Goal: Transaction & Acquisition: Purchase product/service

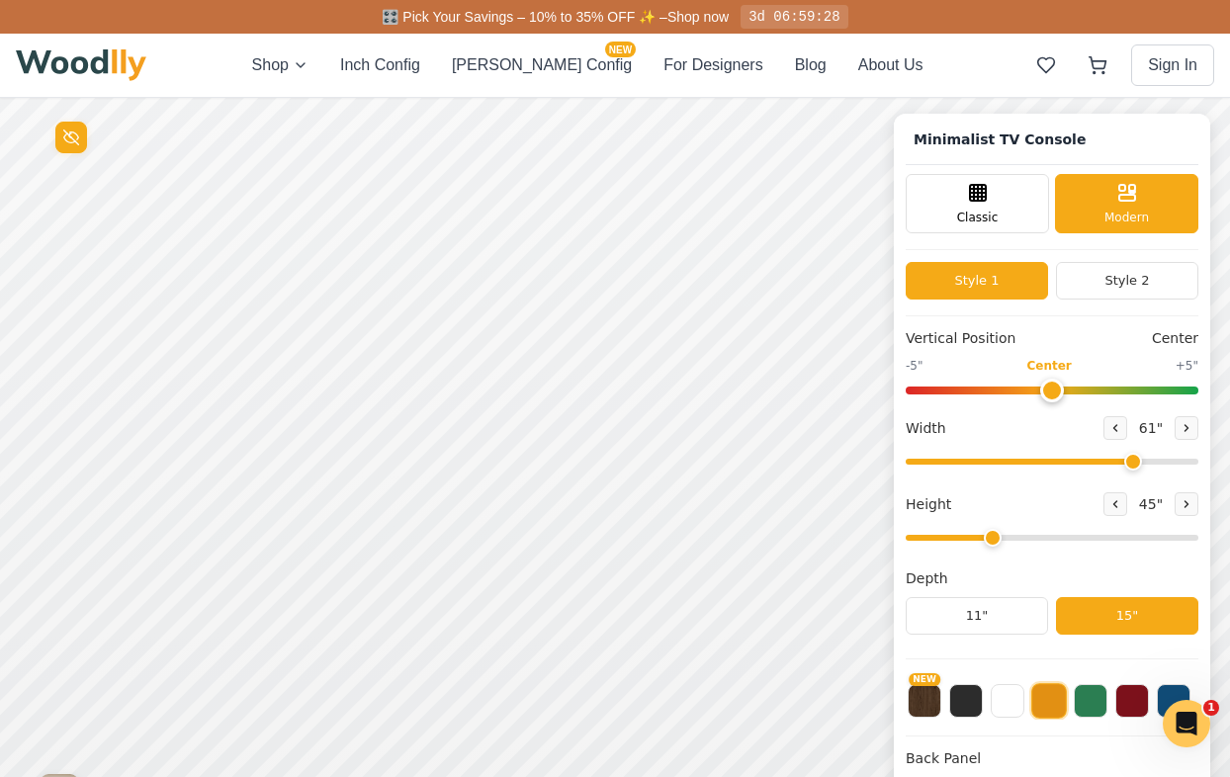
click at [117, 63] on img at bounding box center [81, 65] width 131 height 32
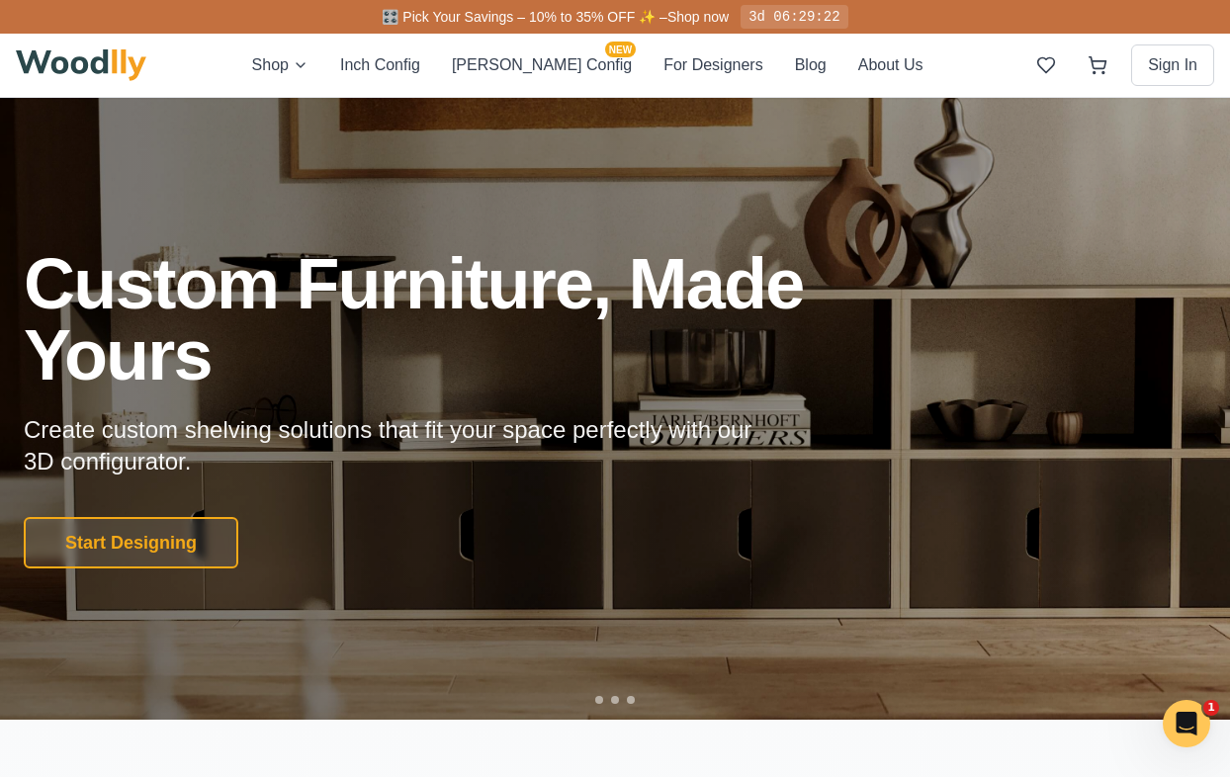
click at [114, 71] on img at bounding box center [81, 65] width 131 height 32
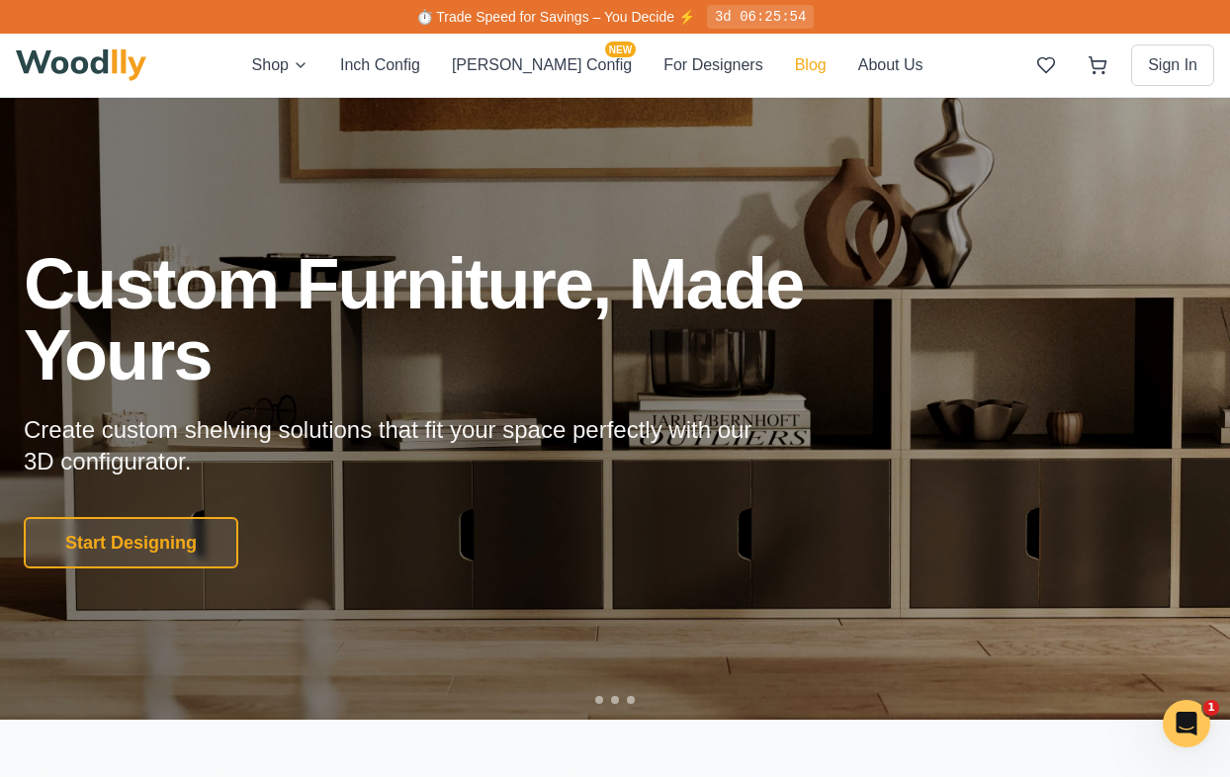
click at [795, 73] on button "Blog" at bounding box center [811, 65] width 32 height 24
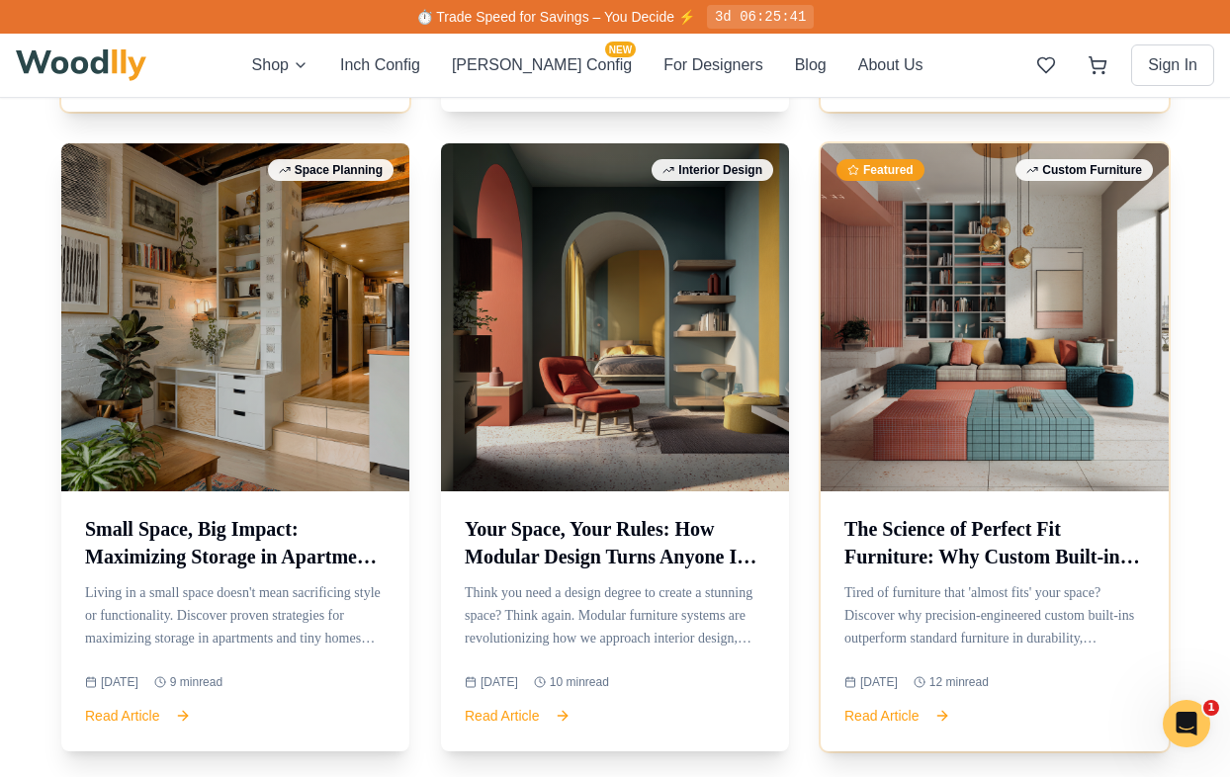
scroll to position [1402, 0]
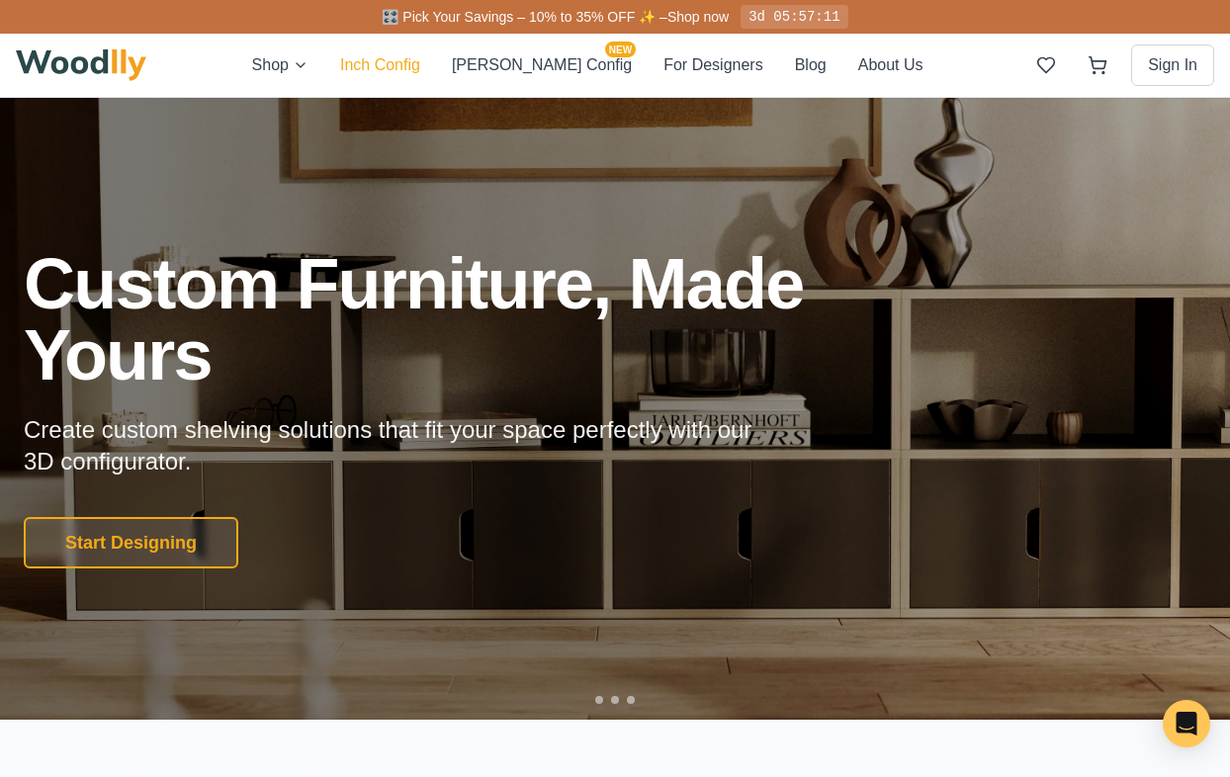
click at [420, 66] on button "Inch Config" at bounding box center [380, 65] width 80 height 24
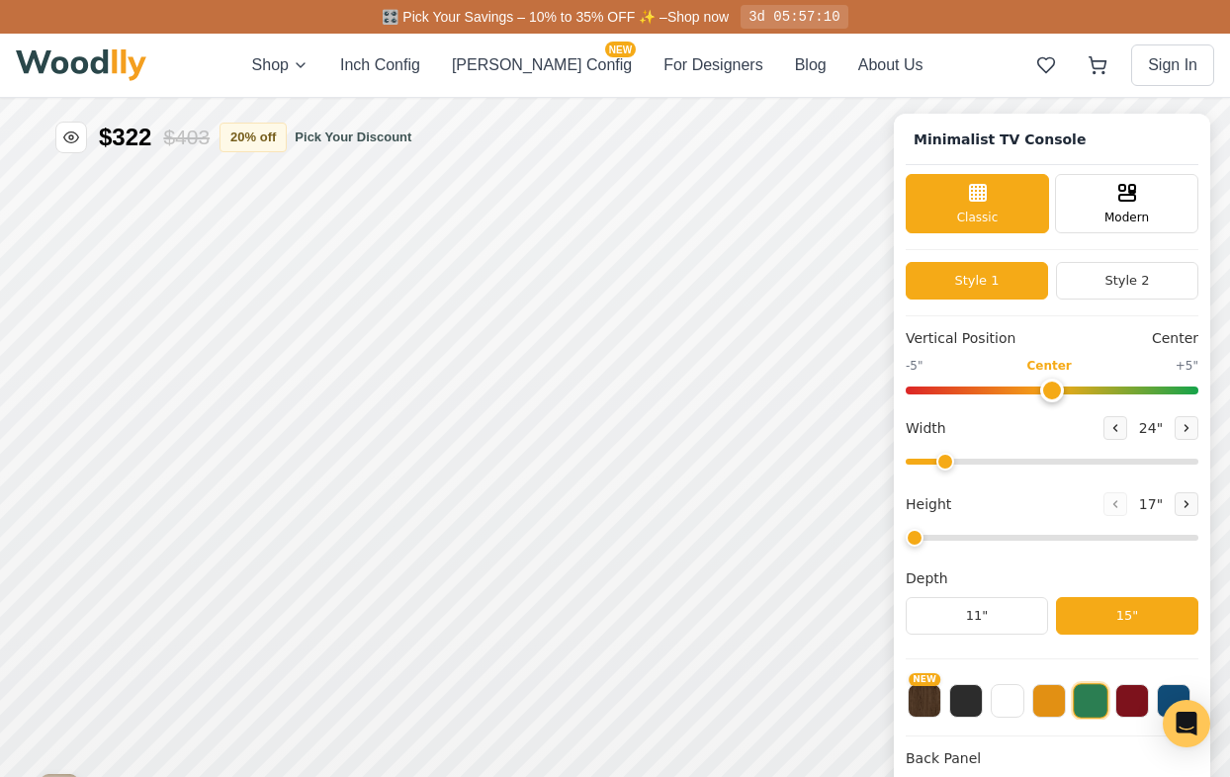
type input "63"
type input "2"
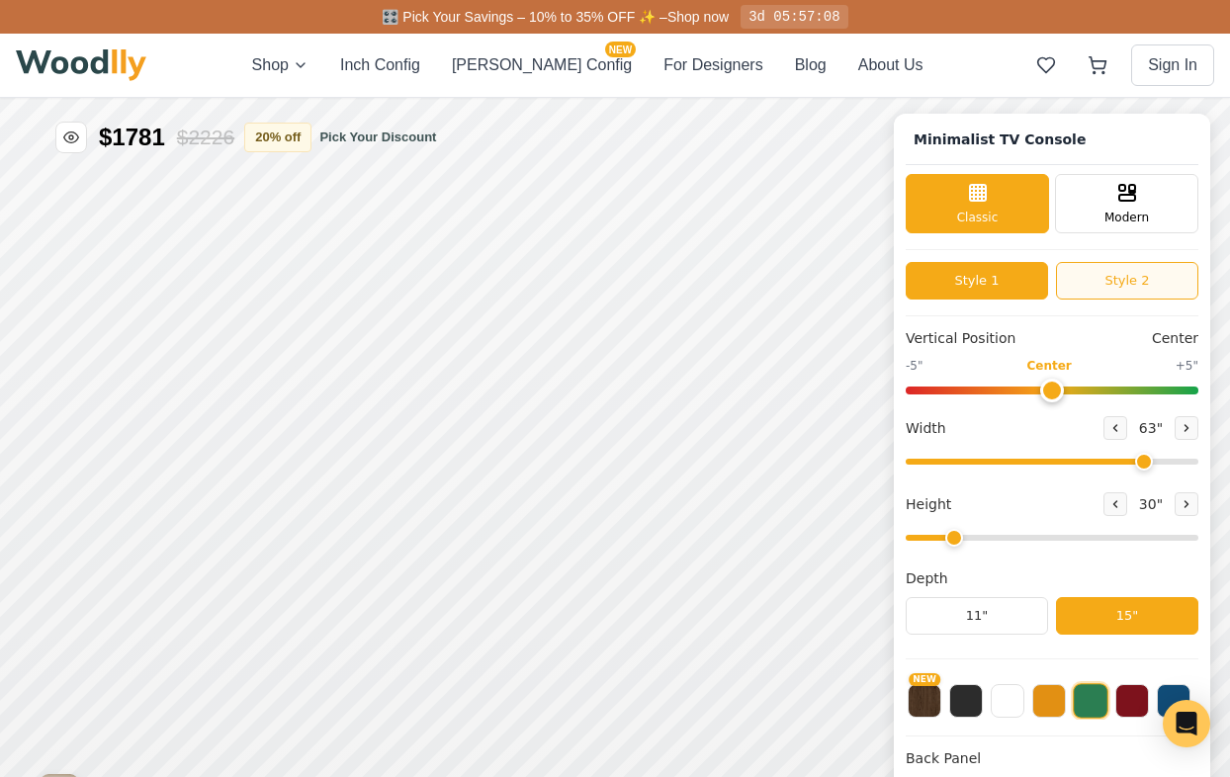
click at [1091, 281] on button "Style 2" at bounding box center [1127, 281] width 142 height 38
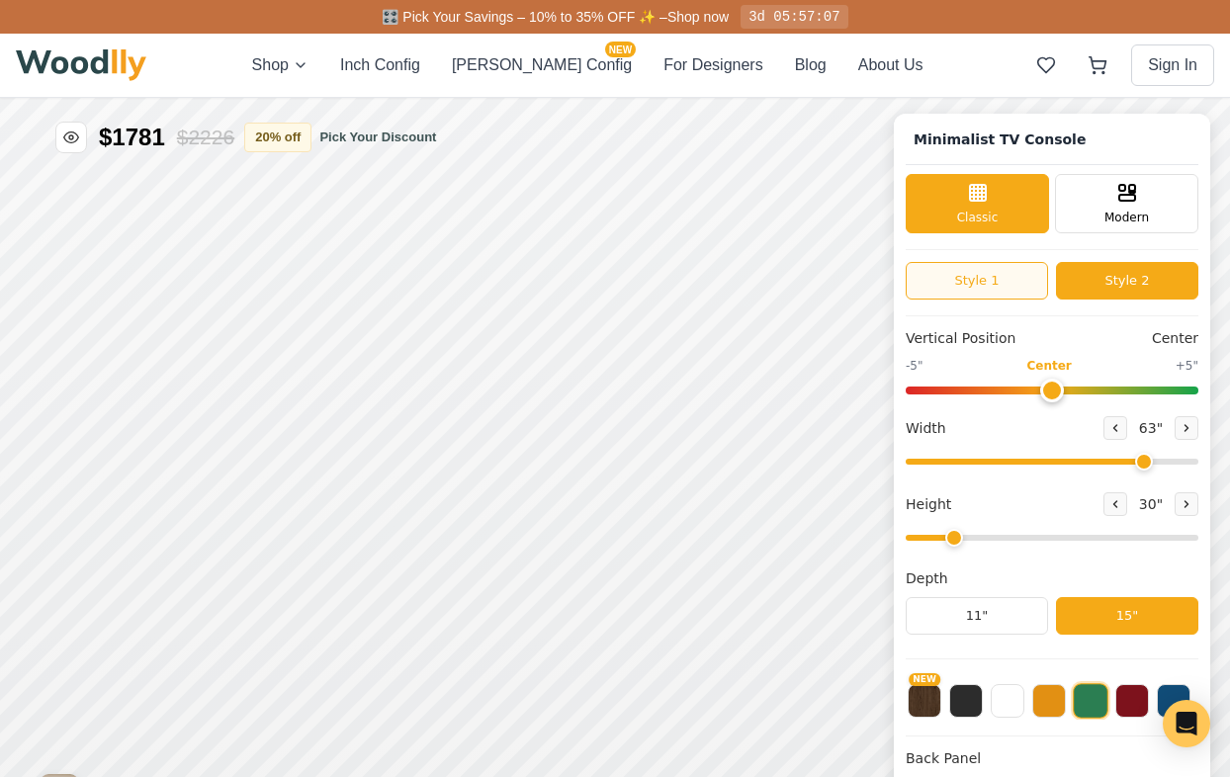
click at [1008, 279] on button "Style 1" at bounding box center [977, 281] width 142 height 38
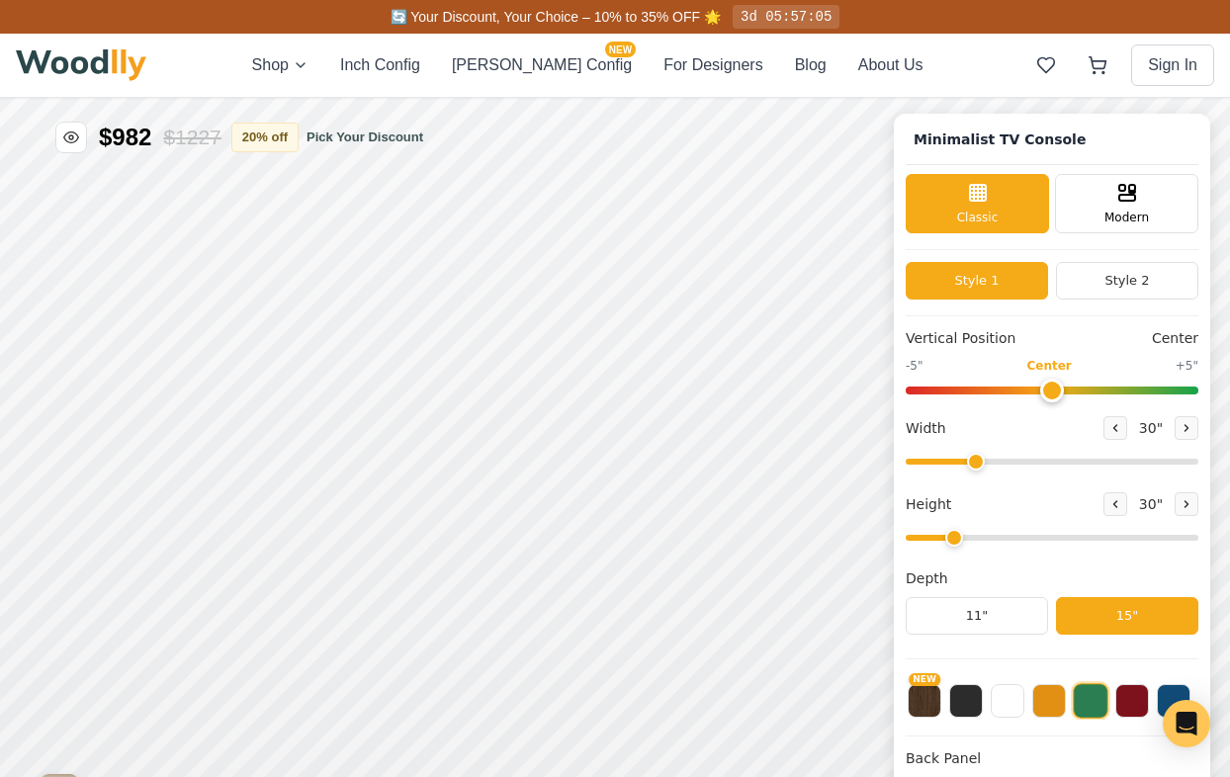
drag, startPoint x: 1142, startPoint y: 466, endPoint x: 974, endPoint y: 456, distance: 168.4
type input "30"
click at [974, 459] on input "range" at bounding box center [1052, 462] width 293 height 6
drag, startPoint x: 954, startPoint y: 535, endPoint x: 984, endPoint y: 542, distance: 30.5
type input "3"
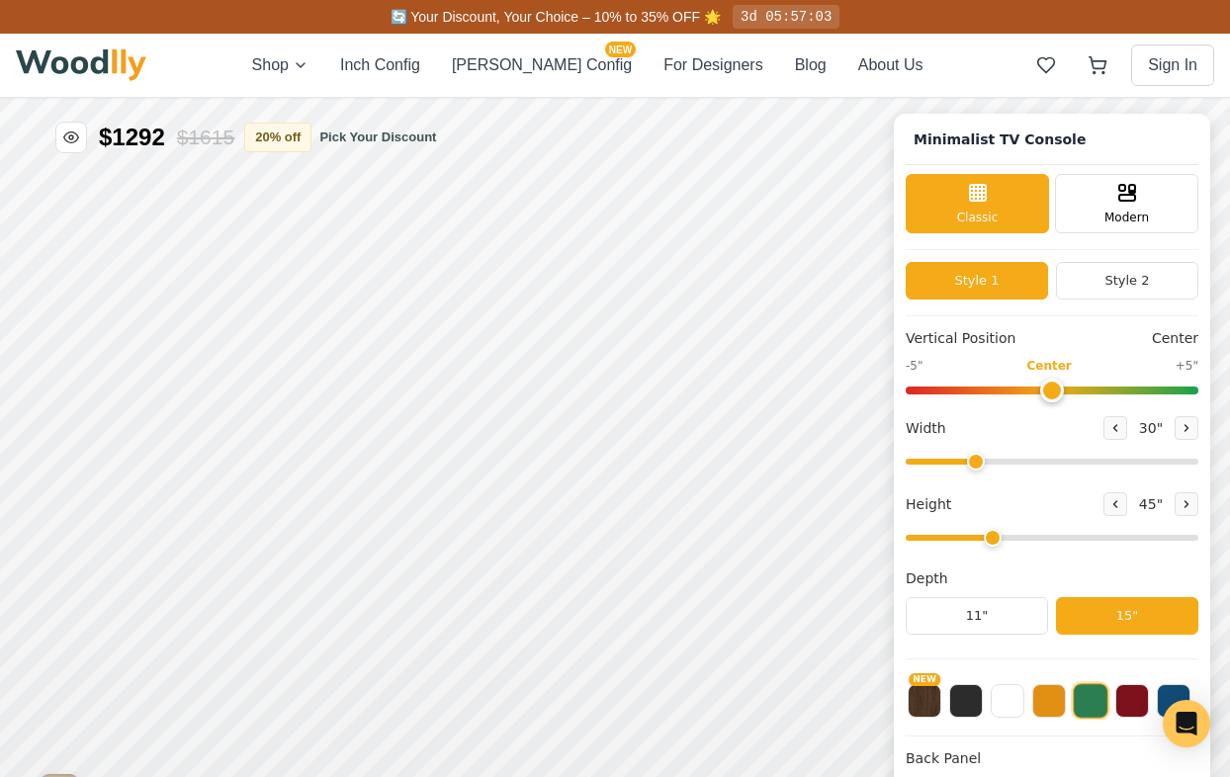
click at [986, 541] on input "range" at bounding box center [1052, 538] width 293 height 6
